Goal: Submit feedback/report problem

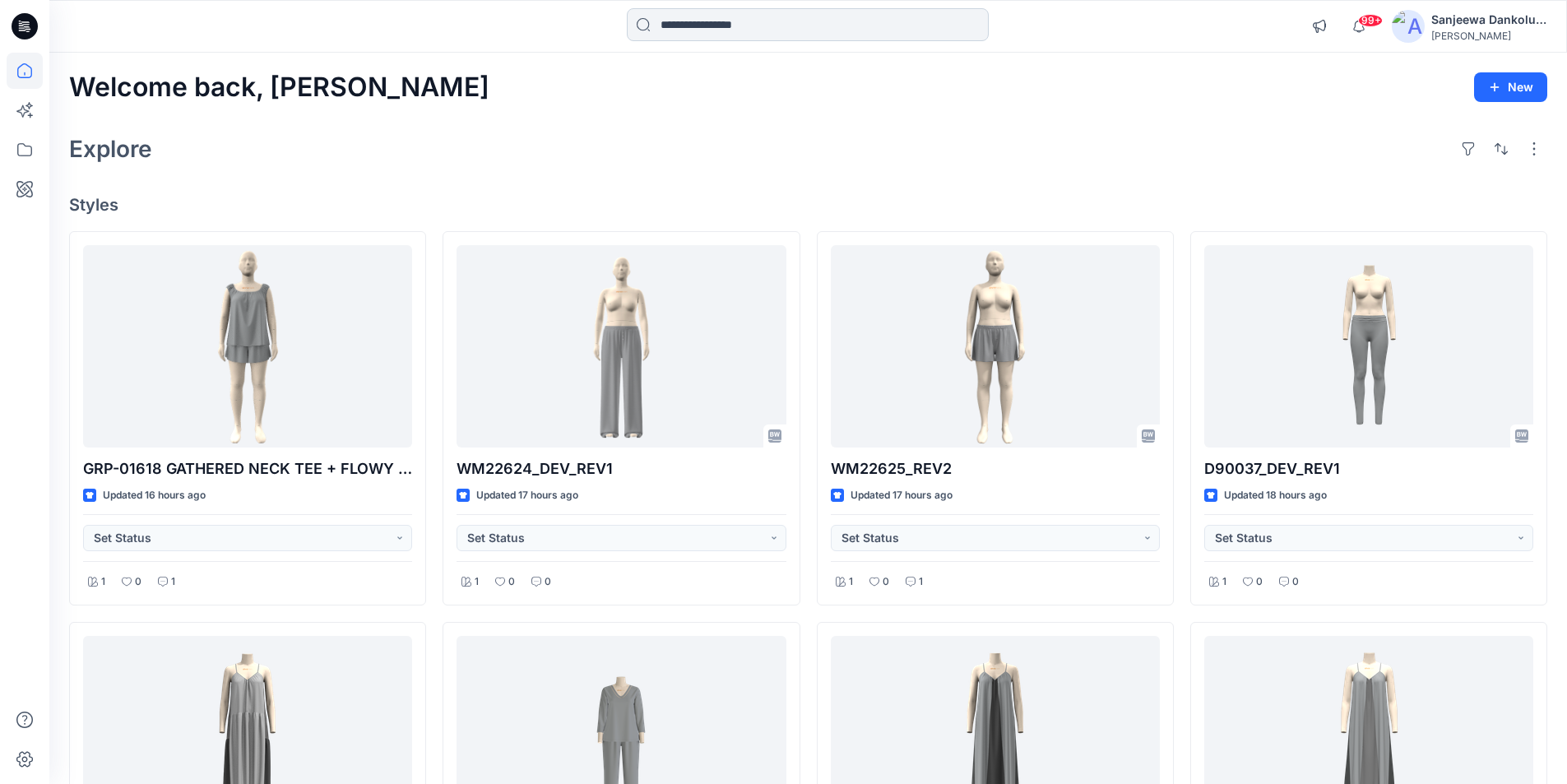
click at [708, 29] on input at bounding box center [808, 24] width 362 height 33
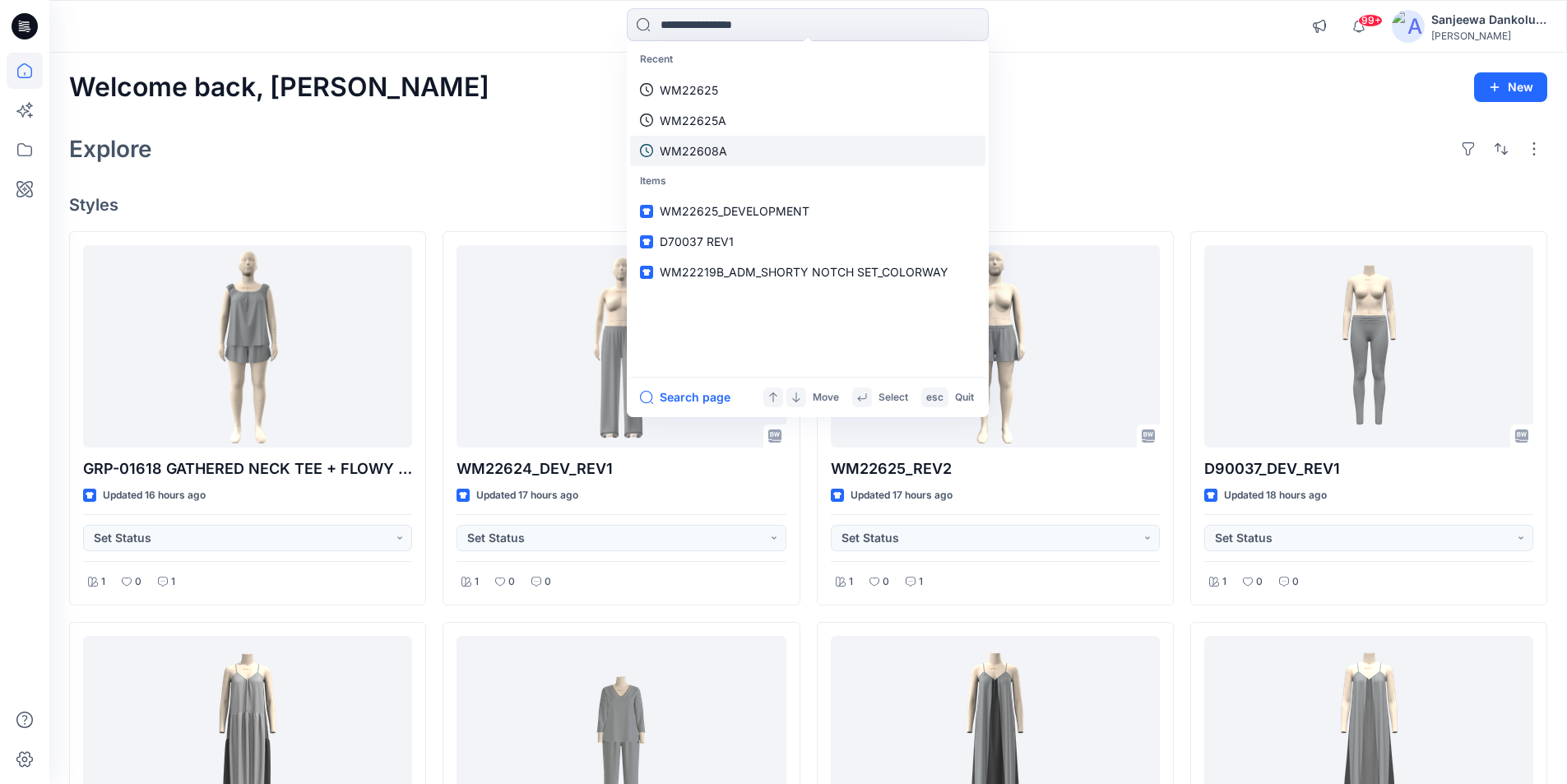
click at [716, 146] on p "WM22608A" at bounding box center [694, 150] width 67 height 17
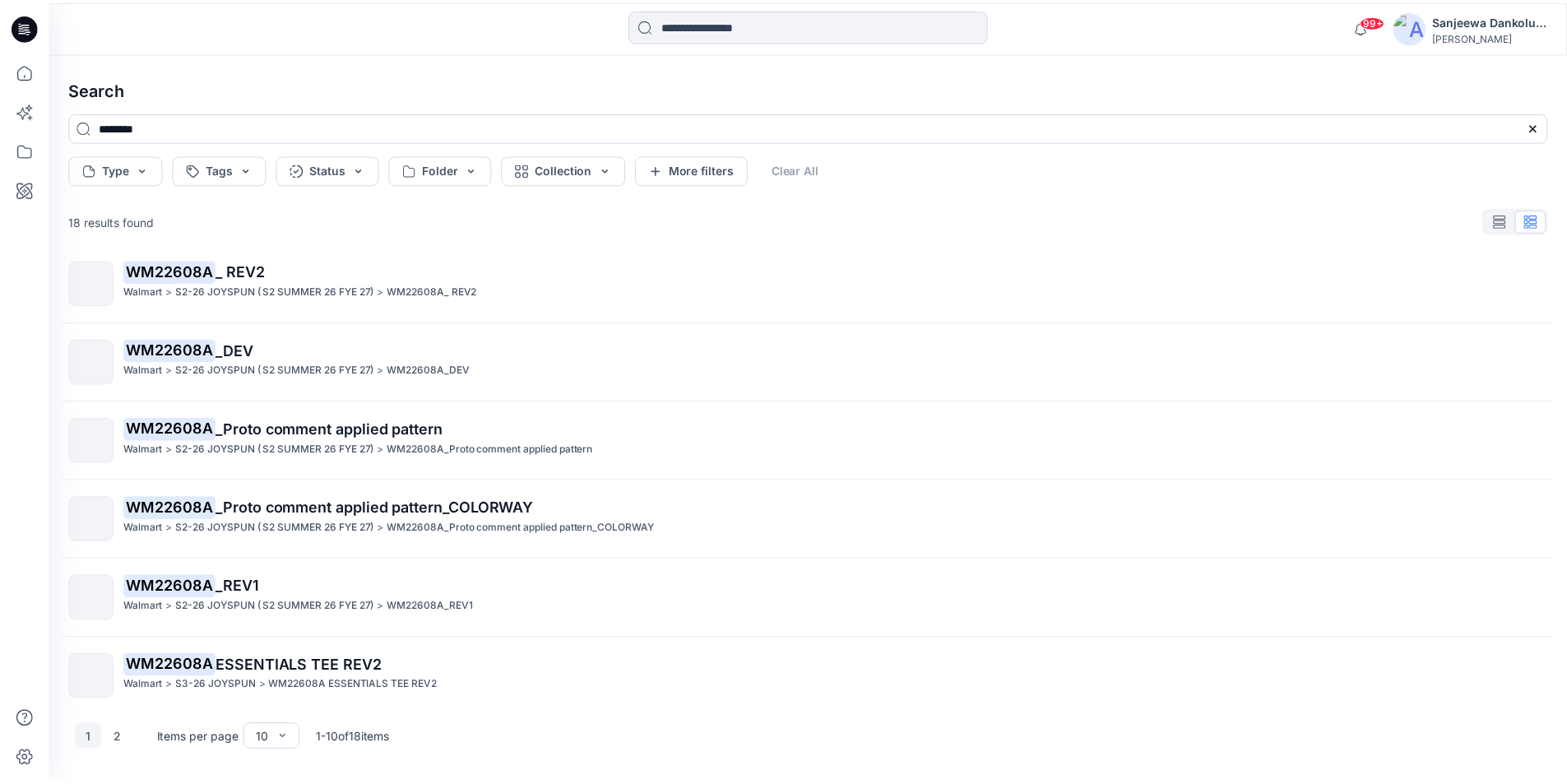
scroll to position [342, 0]
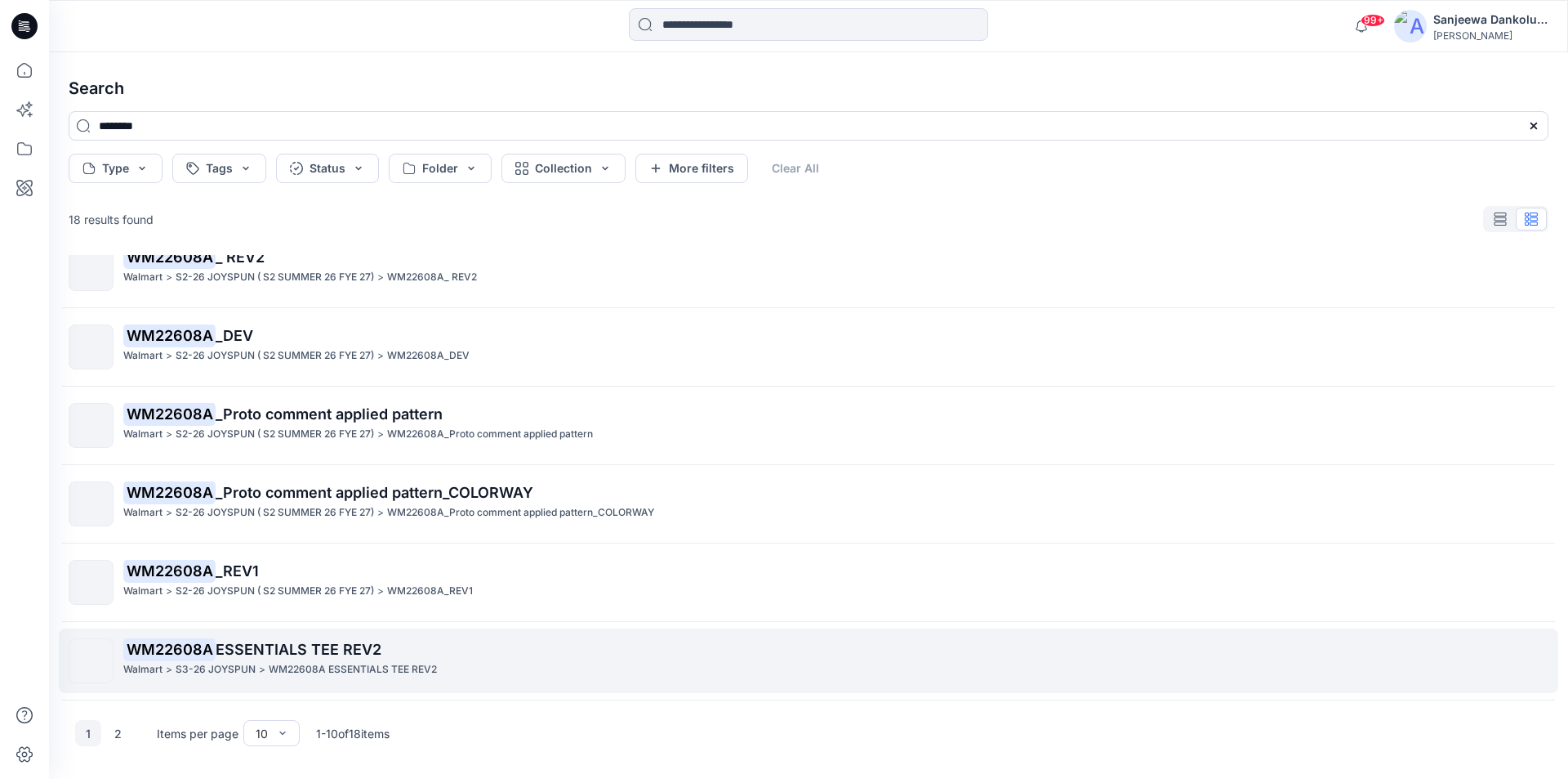
click at [212, 643] on mark "WM22608A" at bounding box center [170, 649] width 92 height 23
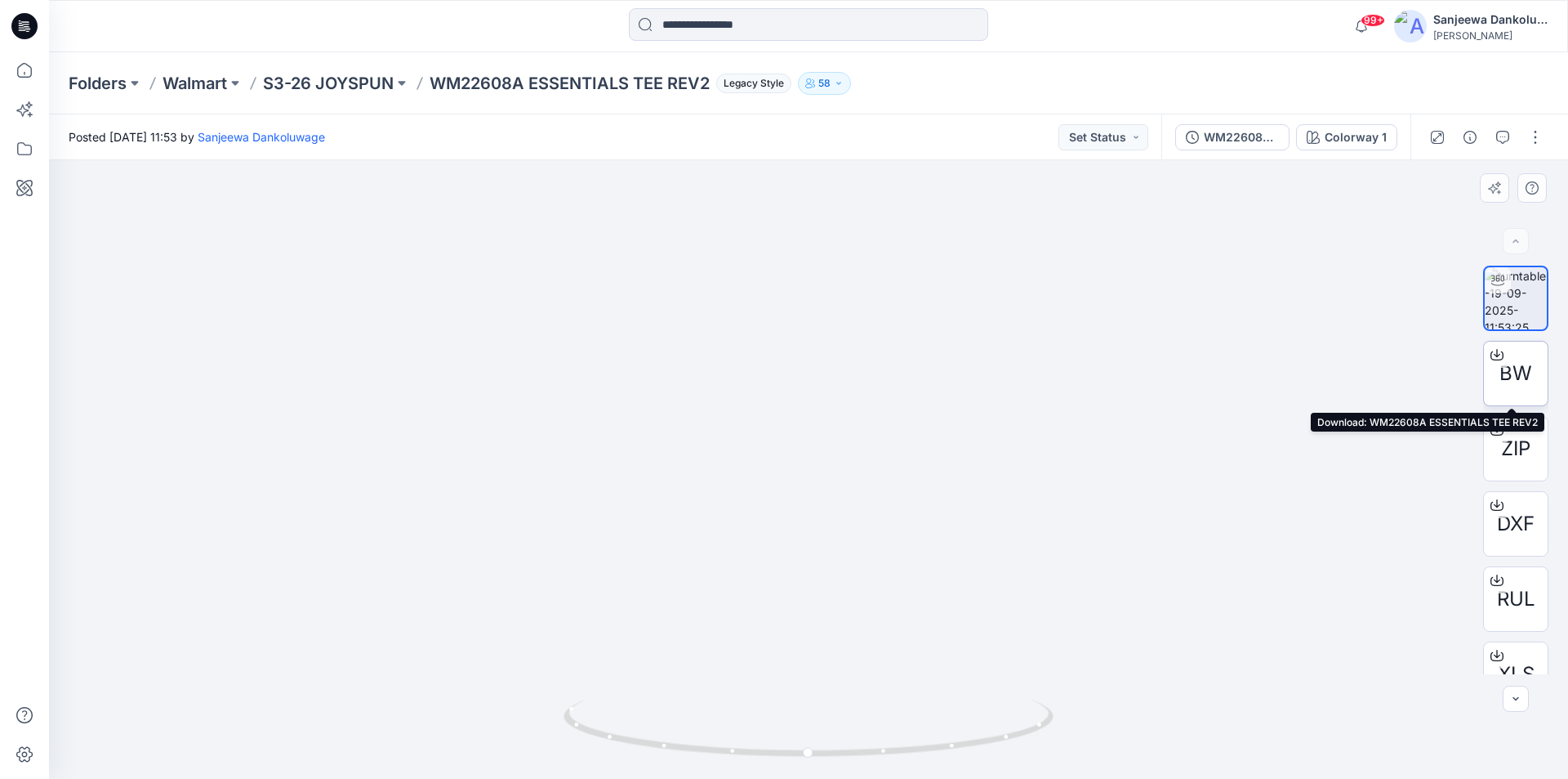
click at [1516, 377] on span "BW" at bounding box center [1515, 374] width 32 height 29
click at [19, 26] on icon at bounding box center [25, 26] width 26 height 26
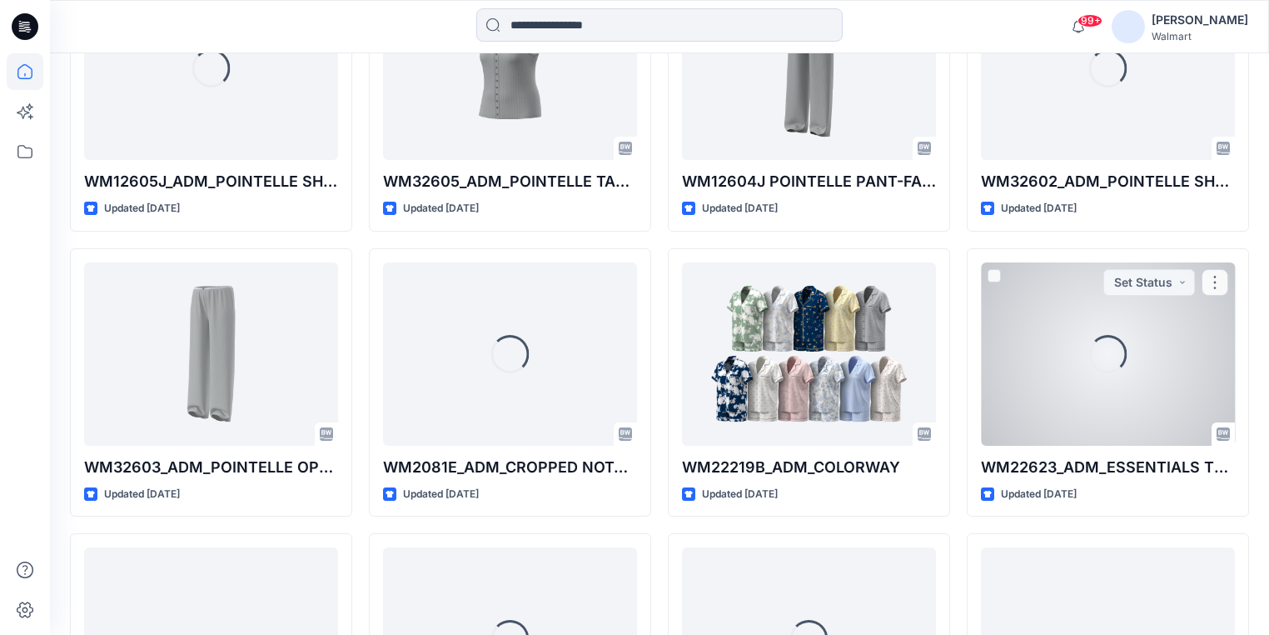
scroll to position [1567, 0]
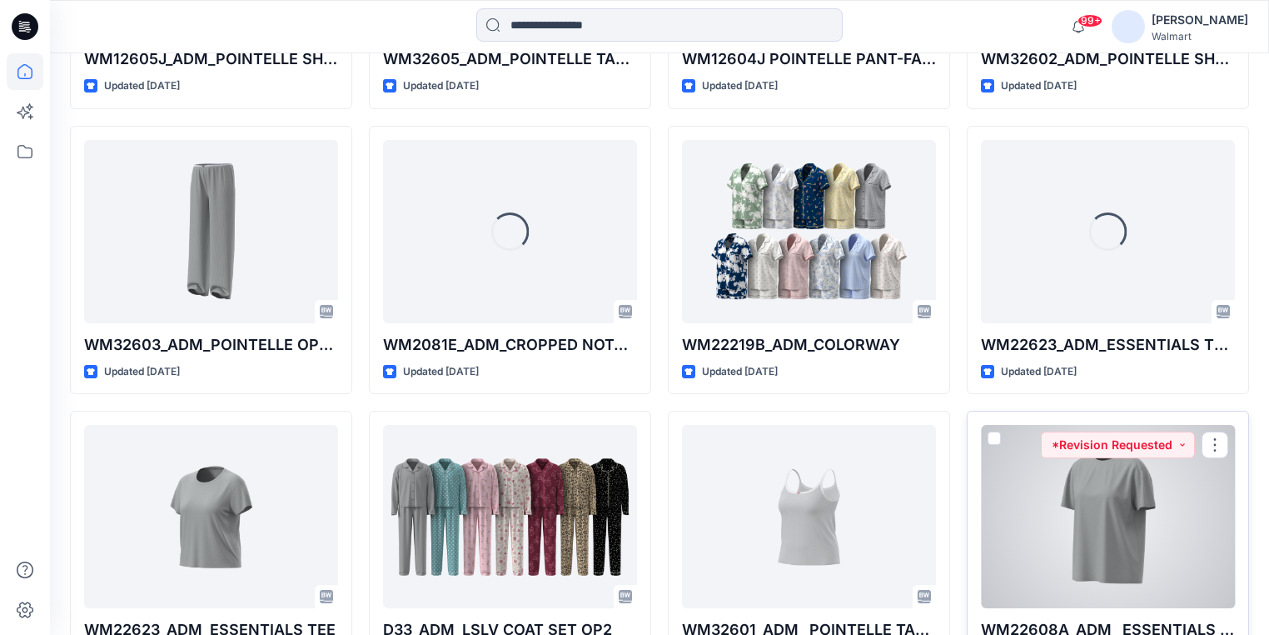
click at [1078, 506] on div at bounding box center [1108, 516] width 254 height 183
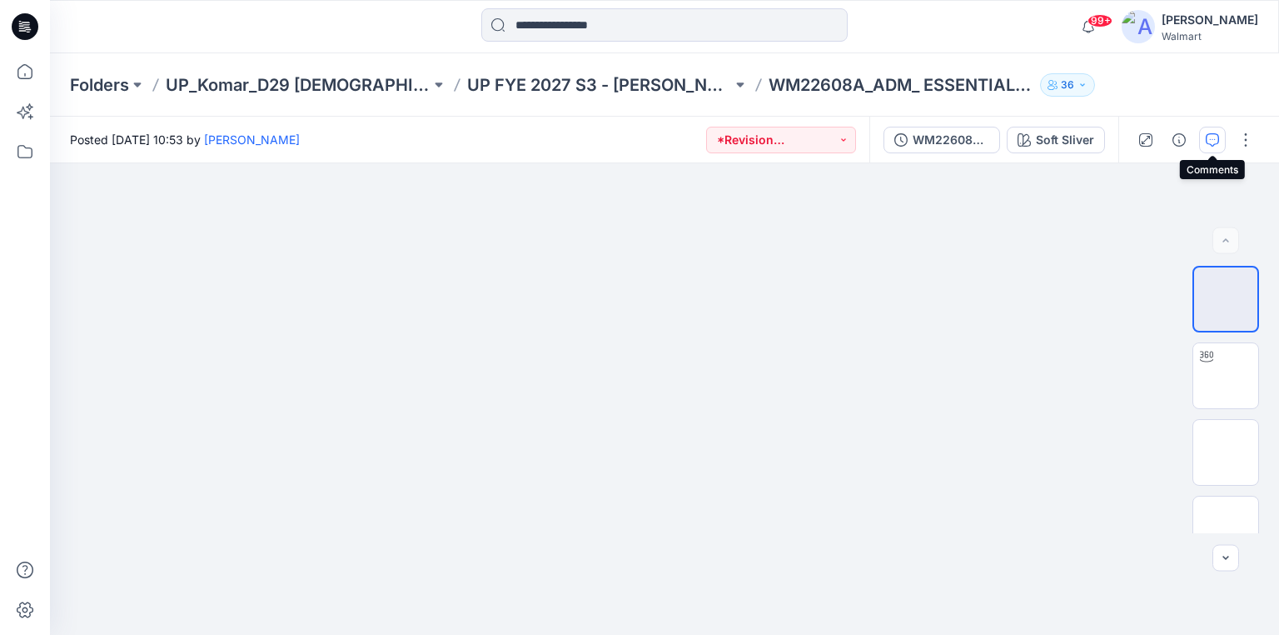
click at [1222, 139] on button "button" at bounding box center [1212, 140] width 27 height 27
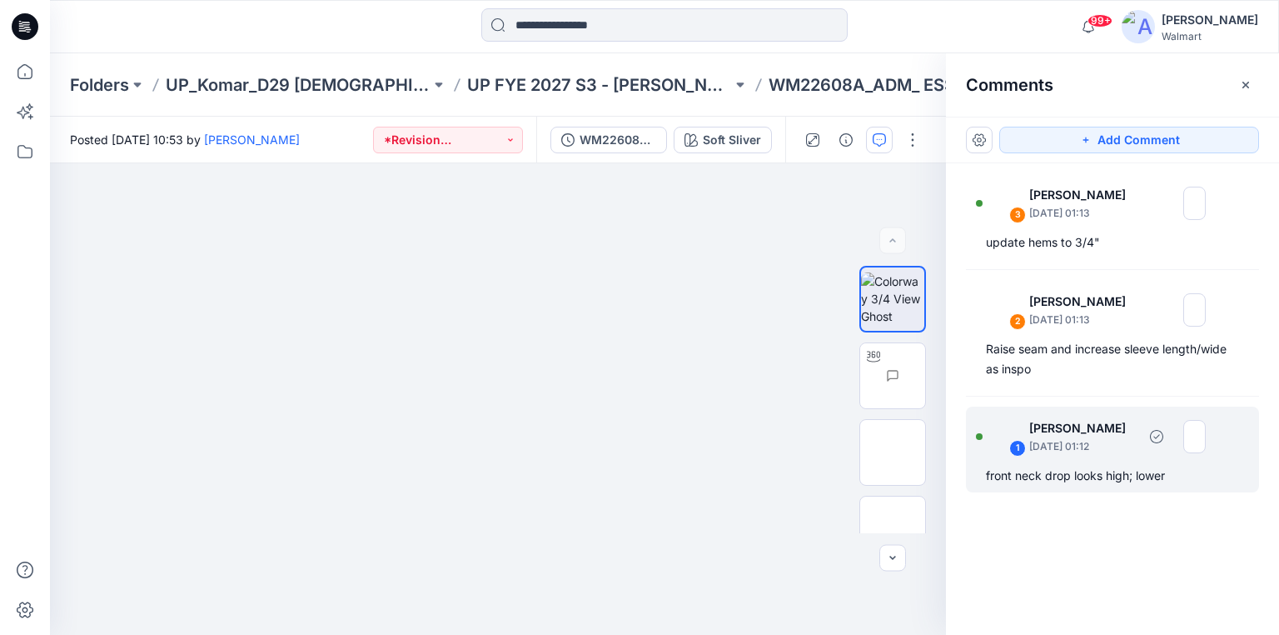
click at [1072, 480] on div "front neck drop looks high; lower" at bounding box center [1112, 476] width 253 height 20
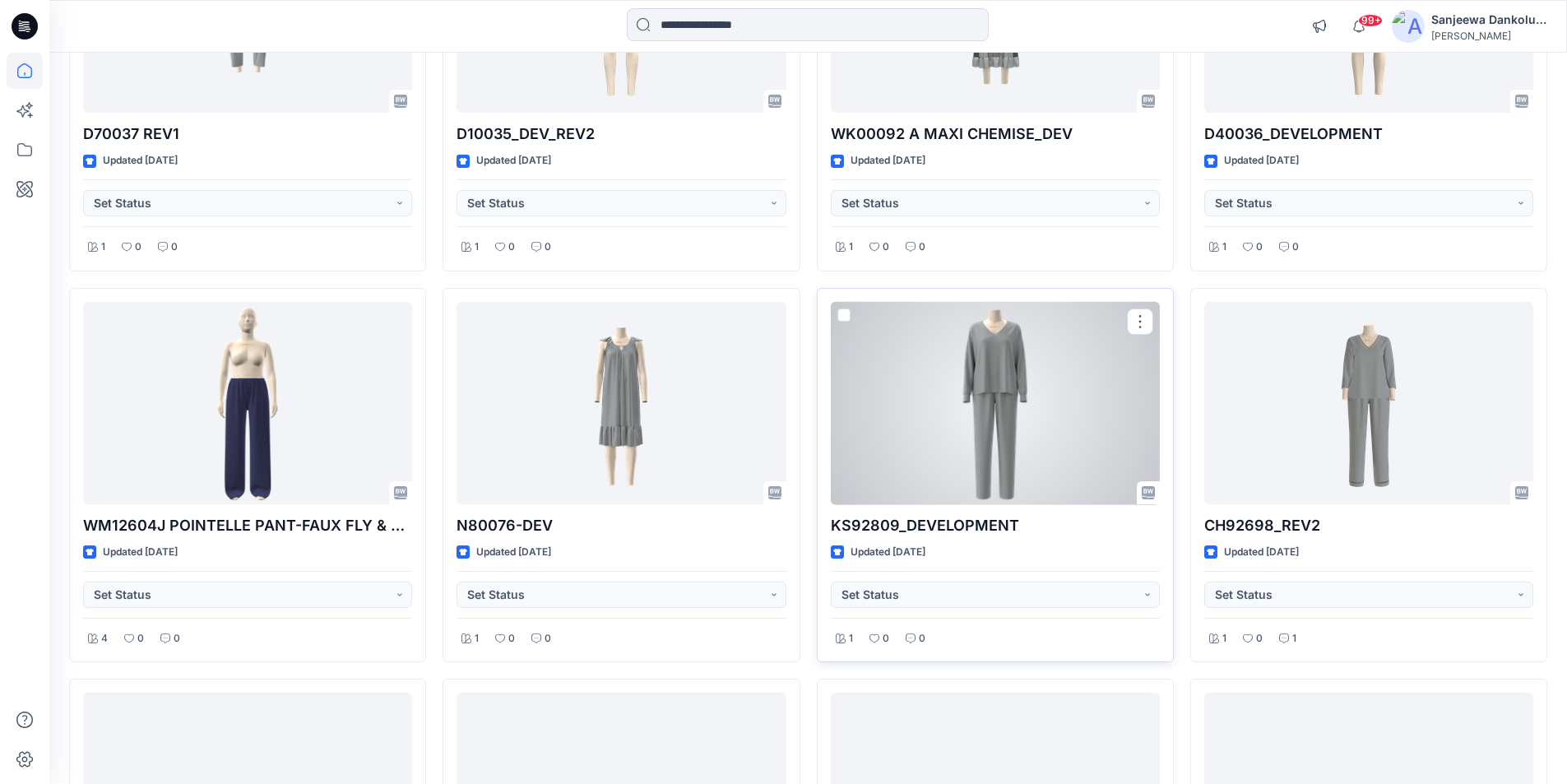
scroll to position [1670, 0]
